Goal: Transaction & Acquisition: Purchase product/service

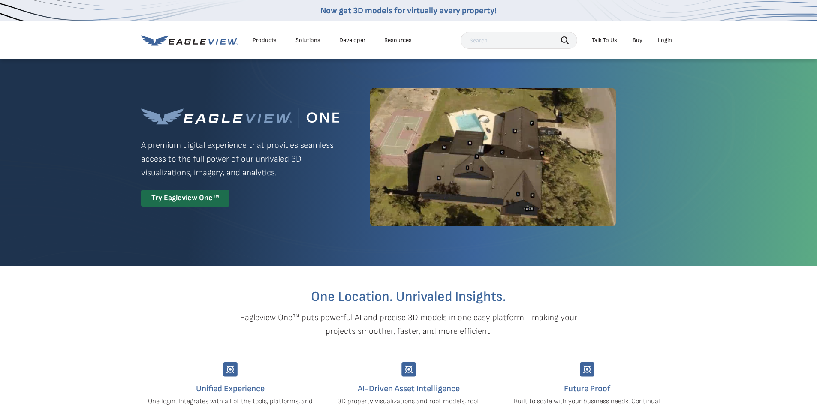
click at [664, 38] on div "Login" at bounding box center [665, 40] width 14 height 8
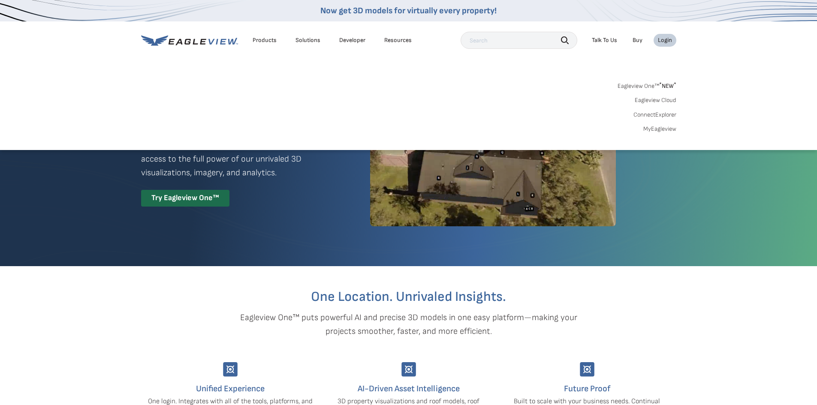
click at [664, 132] on link "MyEagleview" at bounding box center [659, 129] width 33 height 8
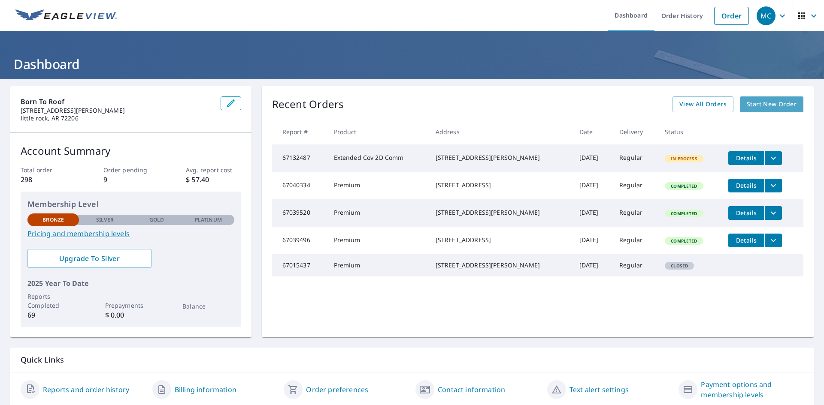
click at [768, 103] on span "Start New Order" at bounding box center [771, 104] width 50 height 11
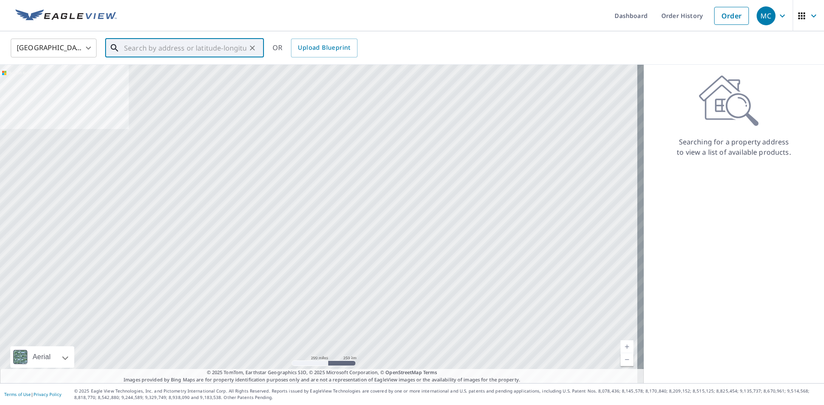
click at [222, 47] on input "text" at bounding box center [185, 48] width 122 height 24
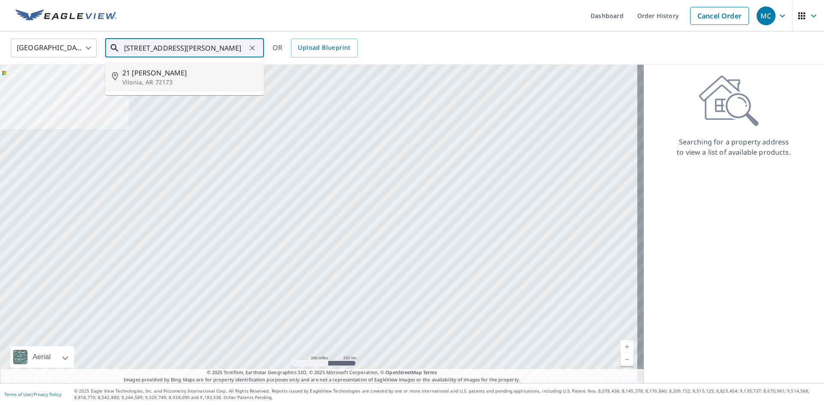
click at [199, 75] on span "21 [PERSON_NAME]" at bounding box center [189, 73] width 135 height 10
type input "[STREET_ADDRESS][PERSON_NAME]"
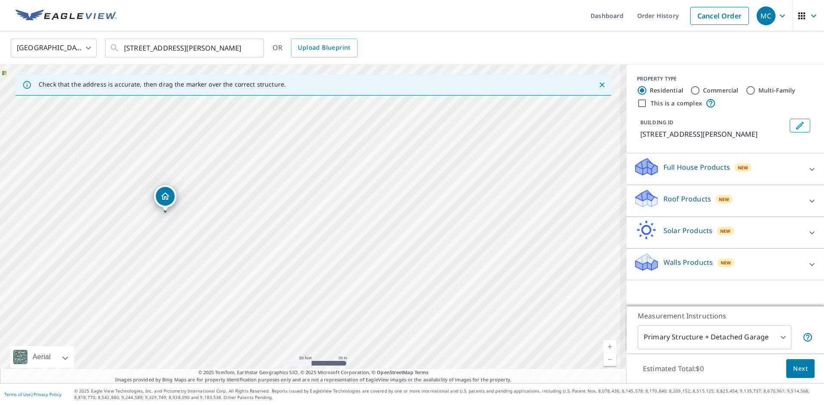
drag, startPoint x: 317, startPoint y: 217, endPoint x: 464, endPoint y: 204, distance: 146.9
click at [423, 209] on div "[STREET_ADDRESS][PERSON_NAME]" at bounding box center [313, 224] width 626 height 319
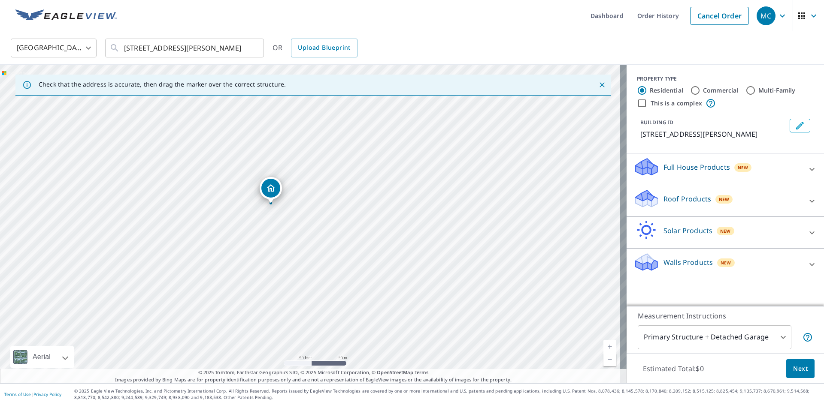
click at [675, 205] on div "Roof Products New" at bounding box center [717, 201] width 168 height 24
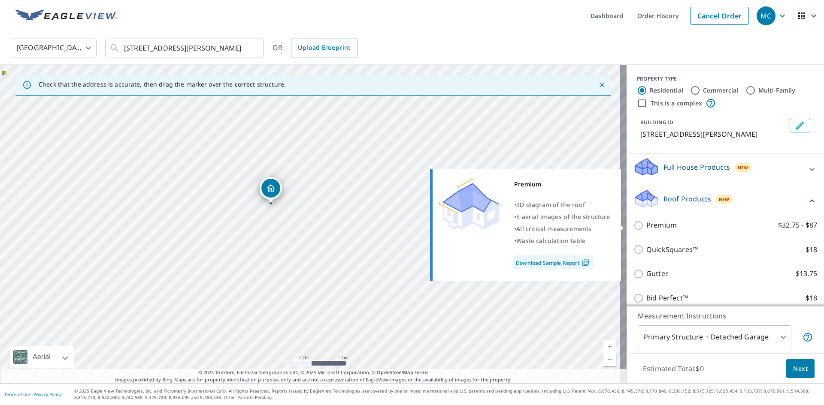
click at [667, 223] on p "Premium" at bounding box center [661, 225] width 30 height 11
click at [646, 223] on input "Premium $32.75 - $87" at bounding box center [639, 225] width 13 height 10
checkbox input "true"
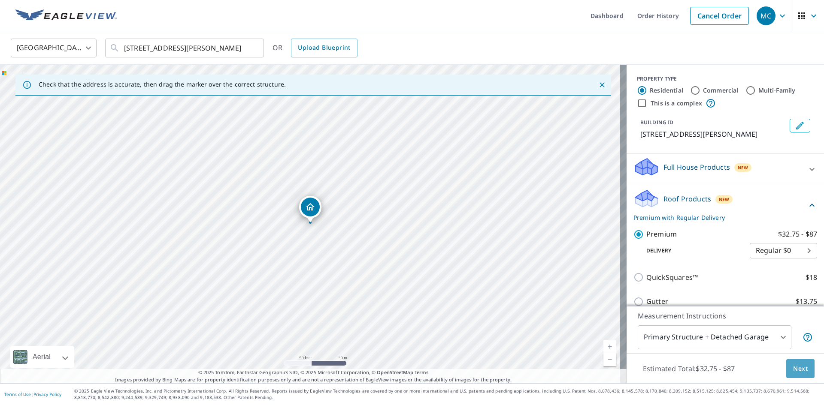
click at [793, 367] on span "Next" at bounding box center [800, 369] width 15 height 11
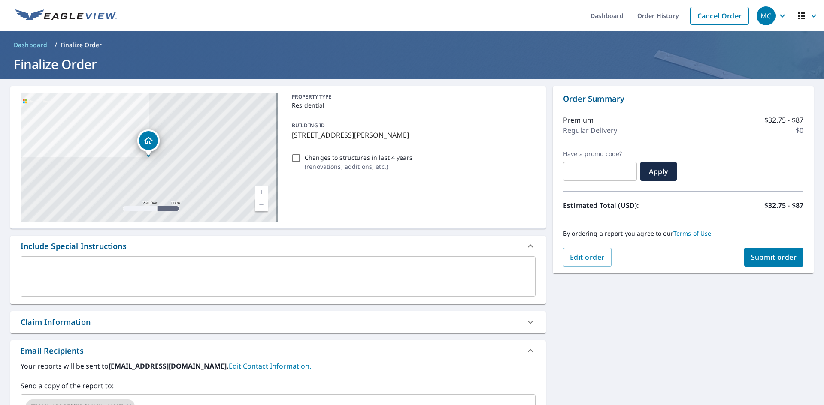
click at [779, 259] on span "Submit order" at bounding box center [774, 257] width 46 height 9
